Goal: Information Seeking & Learning: Check status

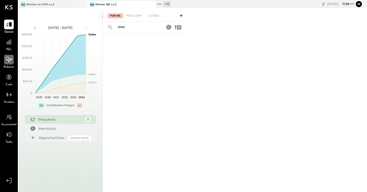
click at [6, 60] on icon at bounding box center [9, 59] width 7 height 7
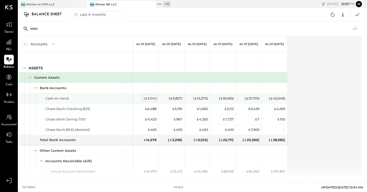
click at [148, 99] on div "( $ 3,741 )" at bounding box center [150, 98] width 13 height 5
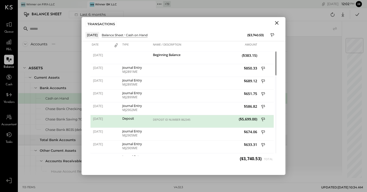
click at [276, 23] on icon "Close" at bounding box center [277, 23] width 4 height 4
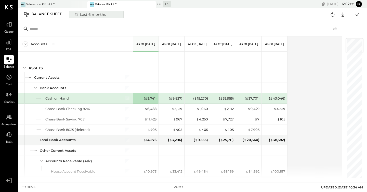
click at [101, 16] on div "Last 6 months" at bounding box center [90, 14] width 36 height 7
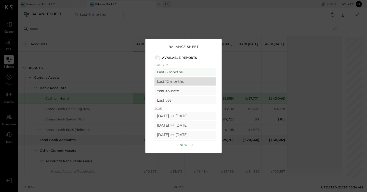
click at [177, 83] on div "Last 12 months" at bounding box center [184, 81] width 61 height 8
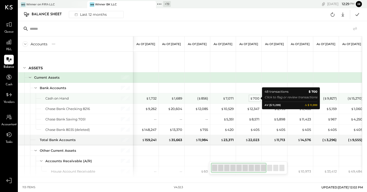
click at [255, 97] on div "$ 700" at bounding box center [254, 98] width 9 height 5
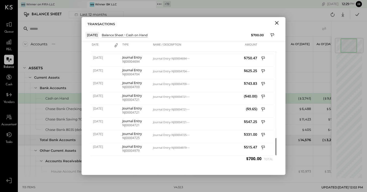
click at [276, 24] on icon "Close" at bounding box center [277, 23] width 6 height 6
